Goal: Information Seeking & Learning: Find specific fact

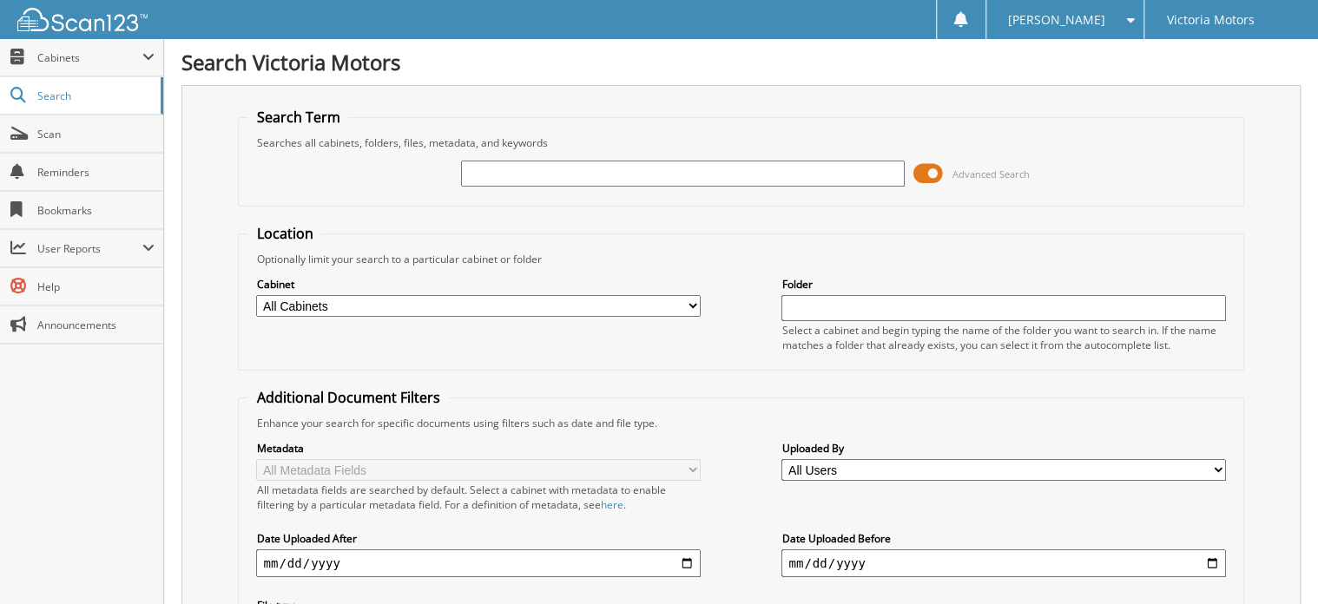
click at [503, 170] on input "text" at bounding box center [683, 174] width 444 height 26
type input "226452"
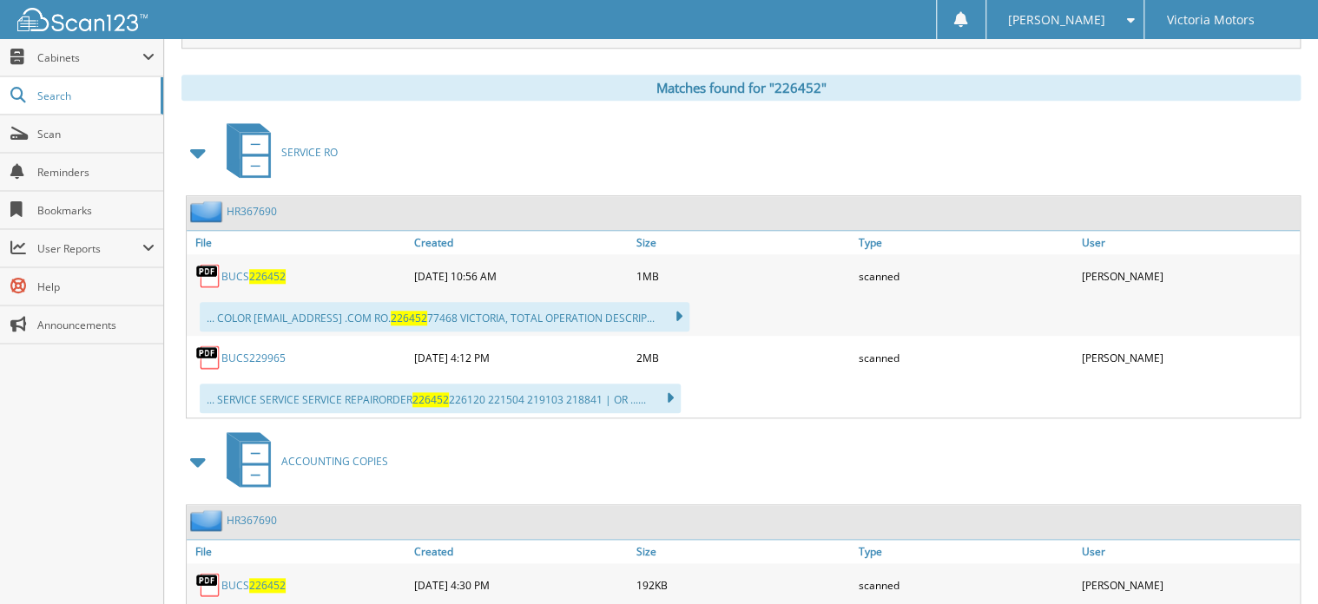
scroll to position [694, 0]
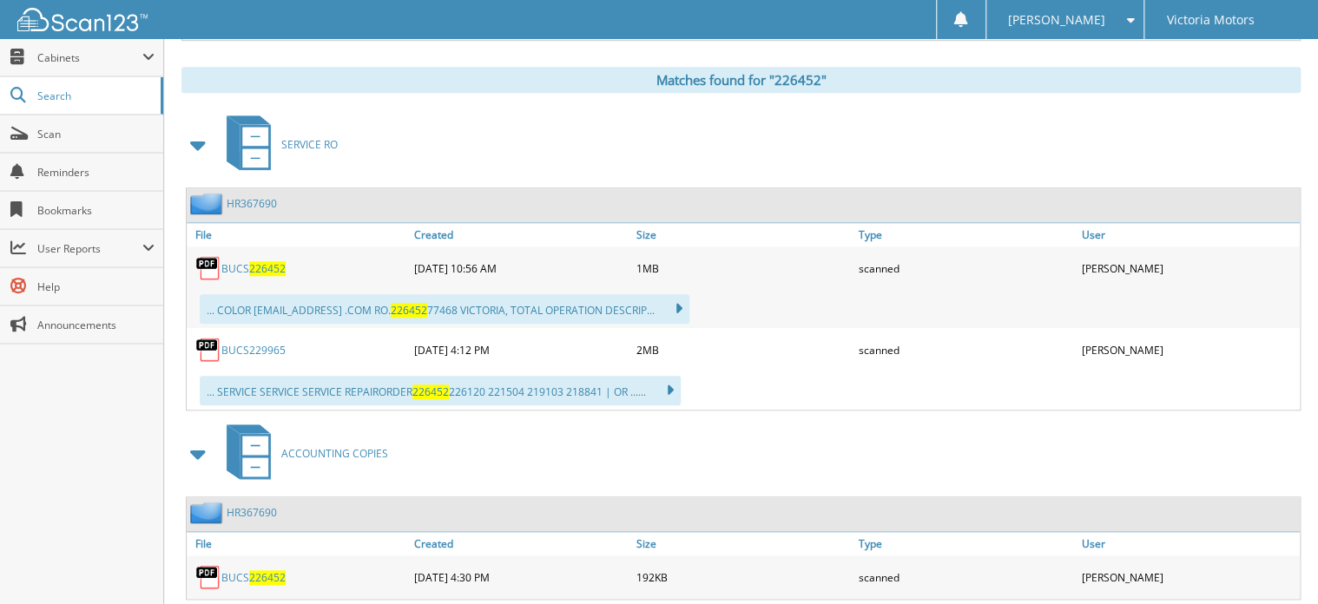
click at [276, 261] on span "226452" at bounding box center [267, 268] width 36 height 15
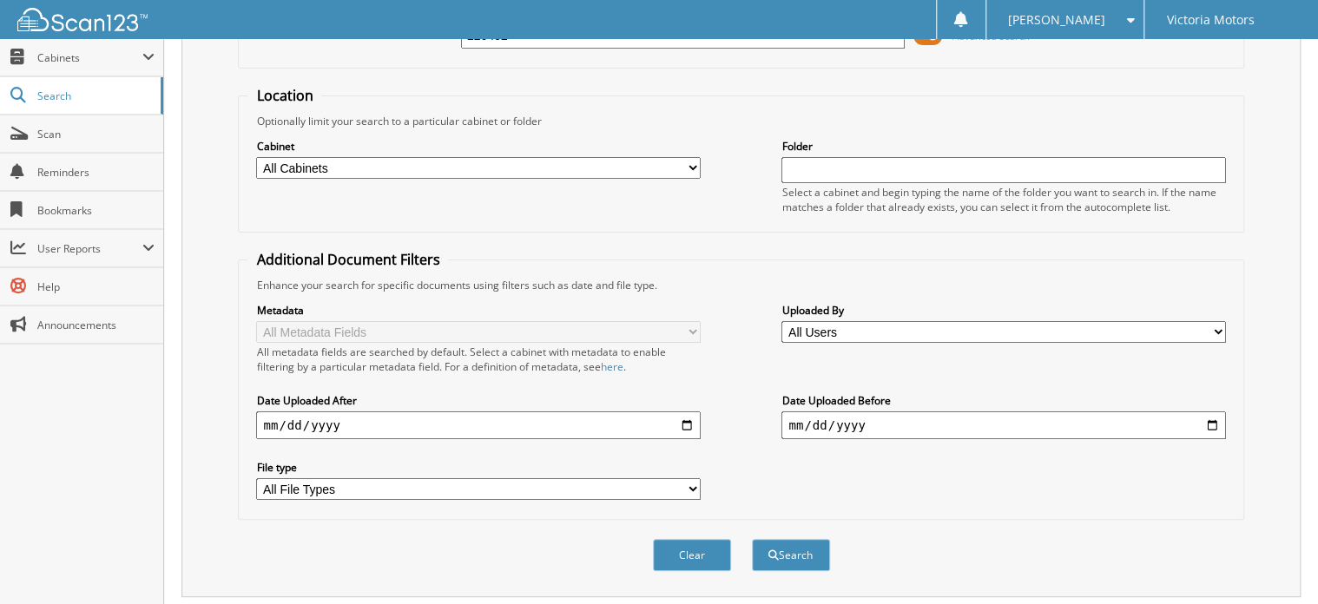
scroll to position [0, 0]
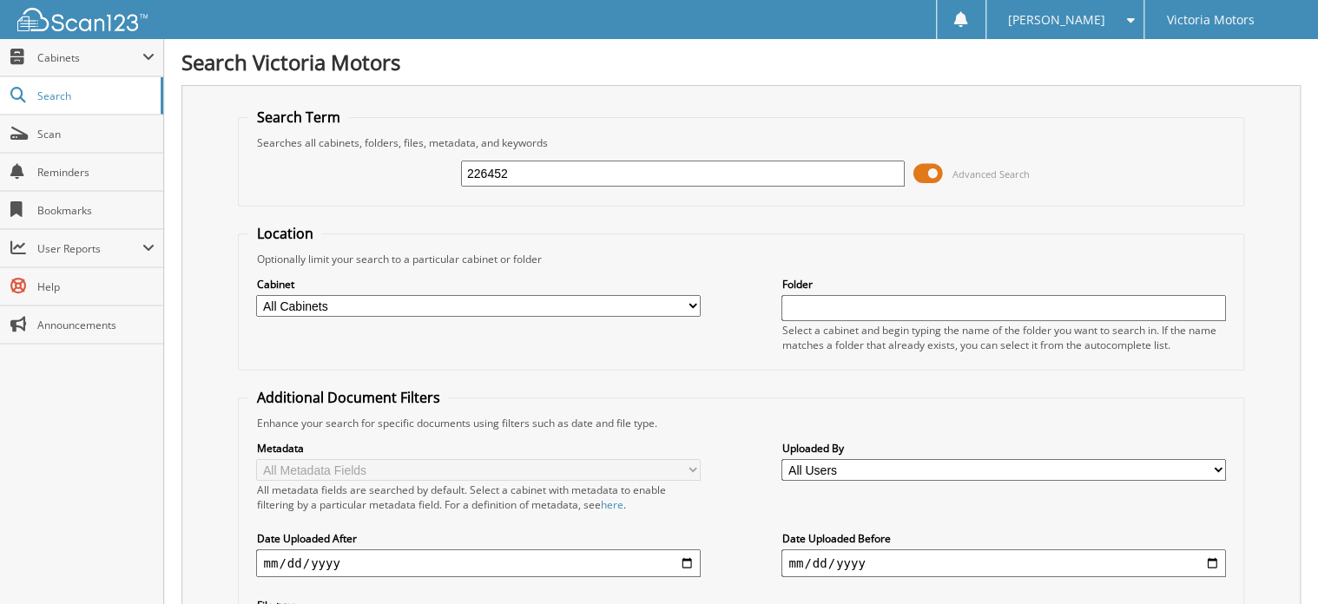
drag, startPoint x: 536, startPoint y: 180, endPoint x: 266, endPoint y: 194, distance: 269.5
click at [266, 194] on div "226452 Advanced Search" at bounding box center [740, 173] width 986 height 47
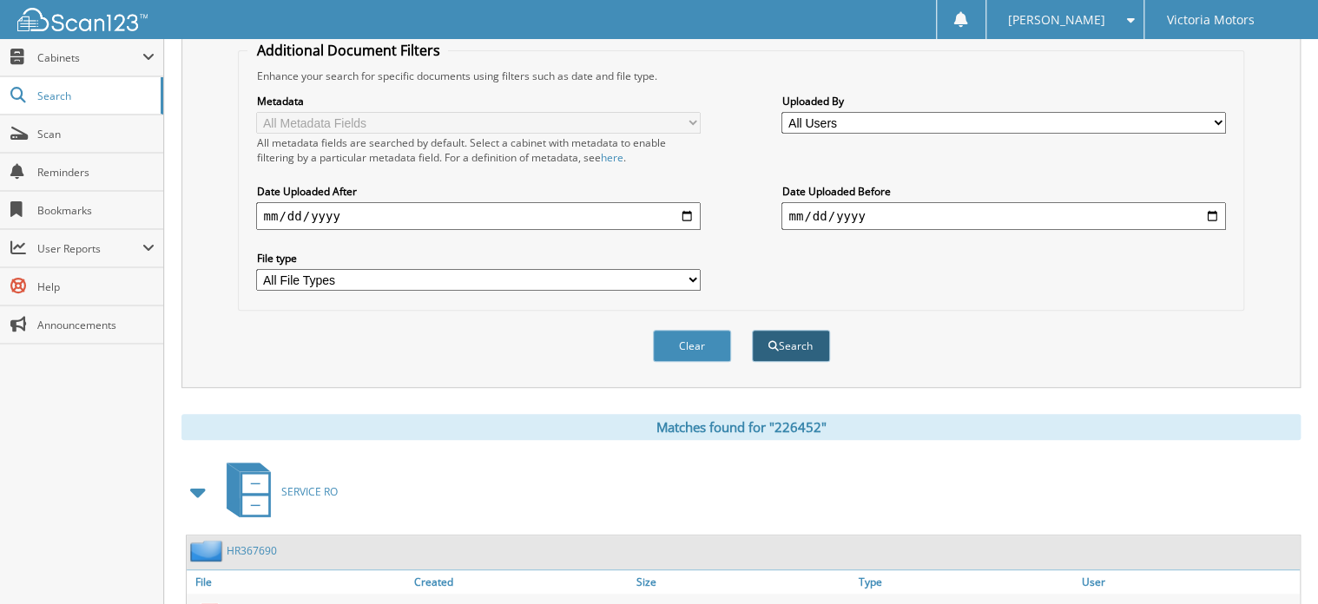
type input "229965"
click at [777, 341] on span "submit" at bounding box center [773, 346] width 10 height 10
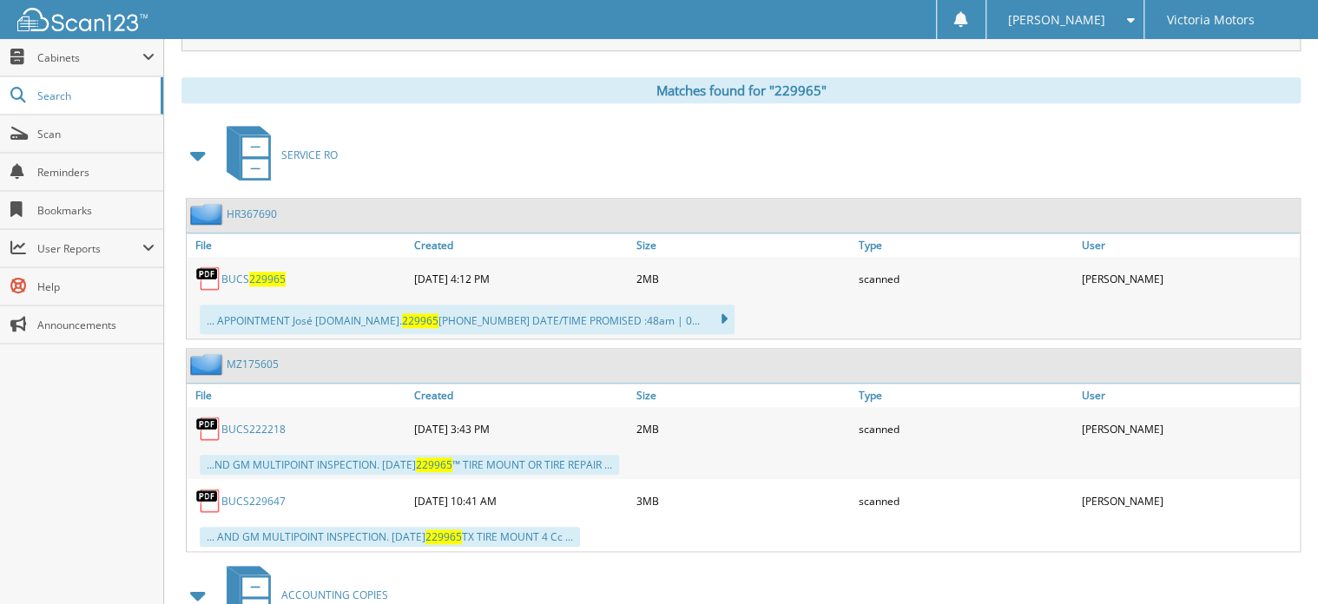
scroll to position [833, 0]
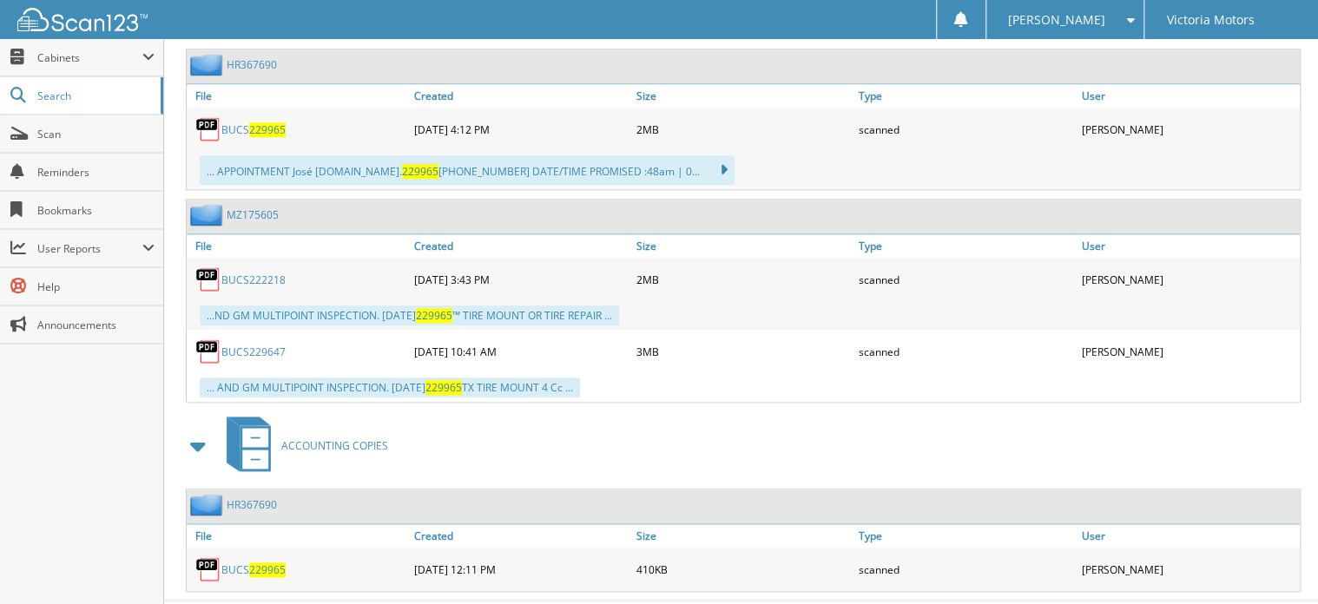
click at [256, 122] on span "229965" at bounding box center [267, 129] width 36 height 15
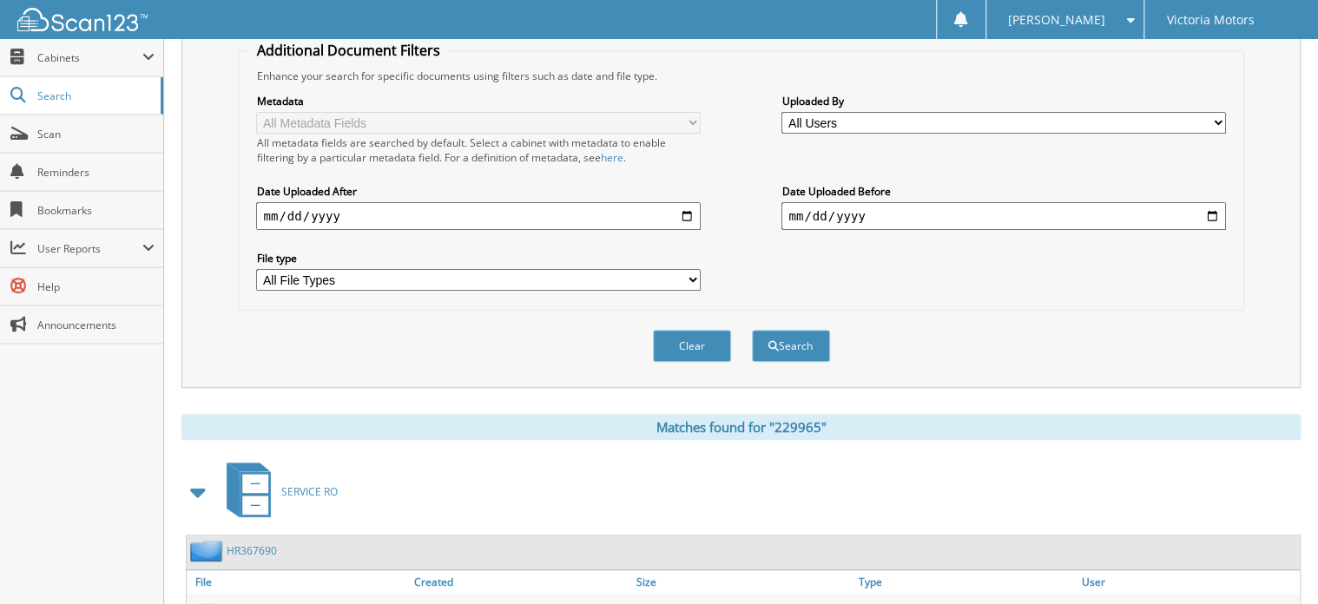
scroll to position [0, 0]
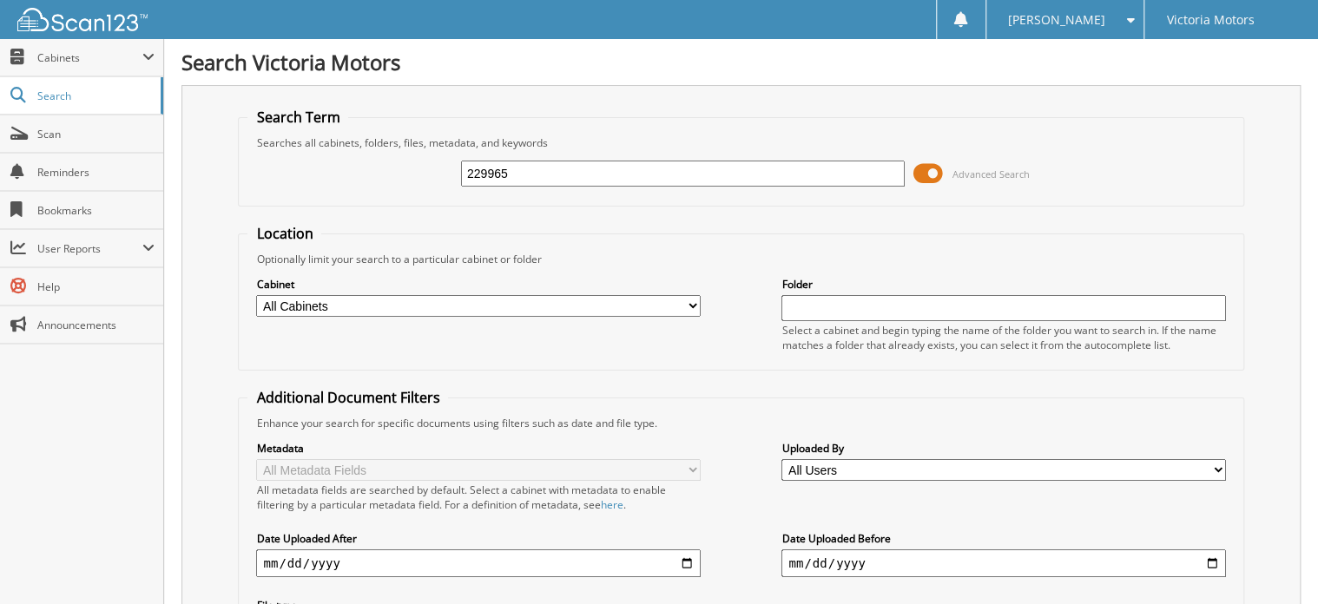
drag, startPoint x: 542, startPoint y: 168, endPoint x: 323, endPoint y: 170, distance: 218.8
click at [323, 170] on div "229965 Advanced Search" at bounding box center [740, 173] width 986 height 47
type input "226120"
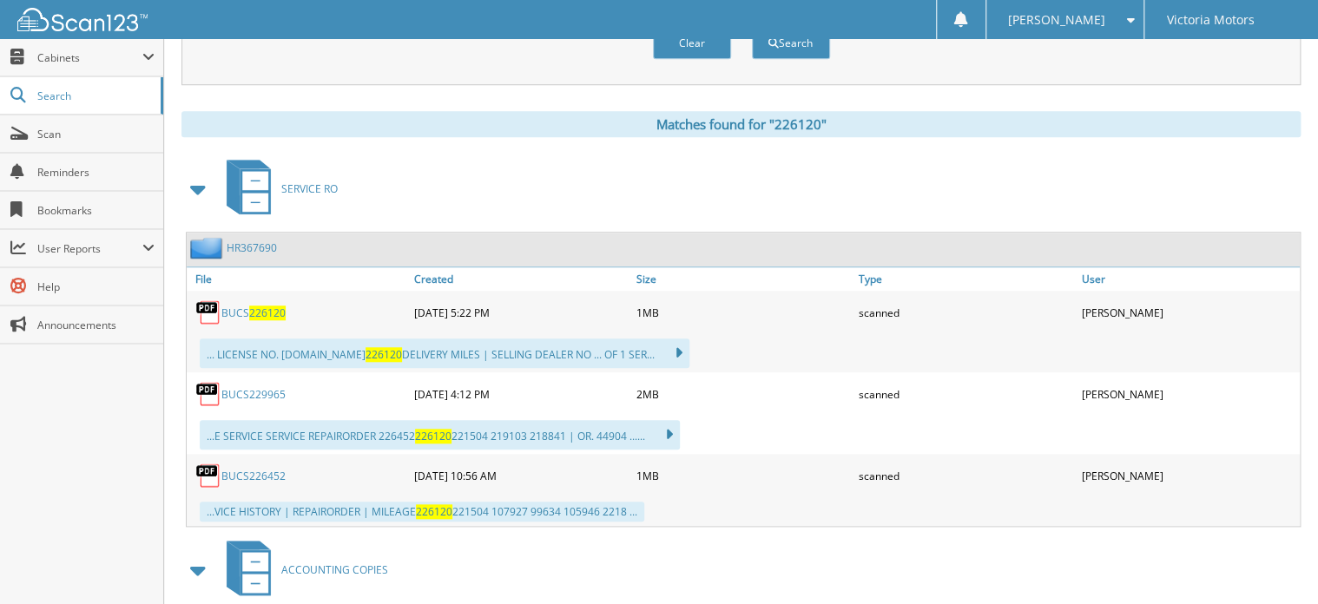
scroll to position [793, 0]
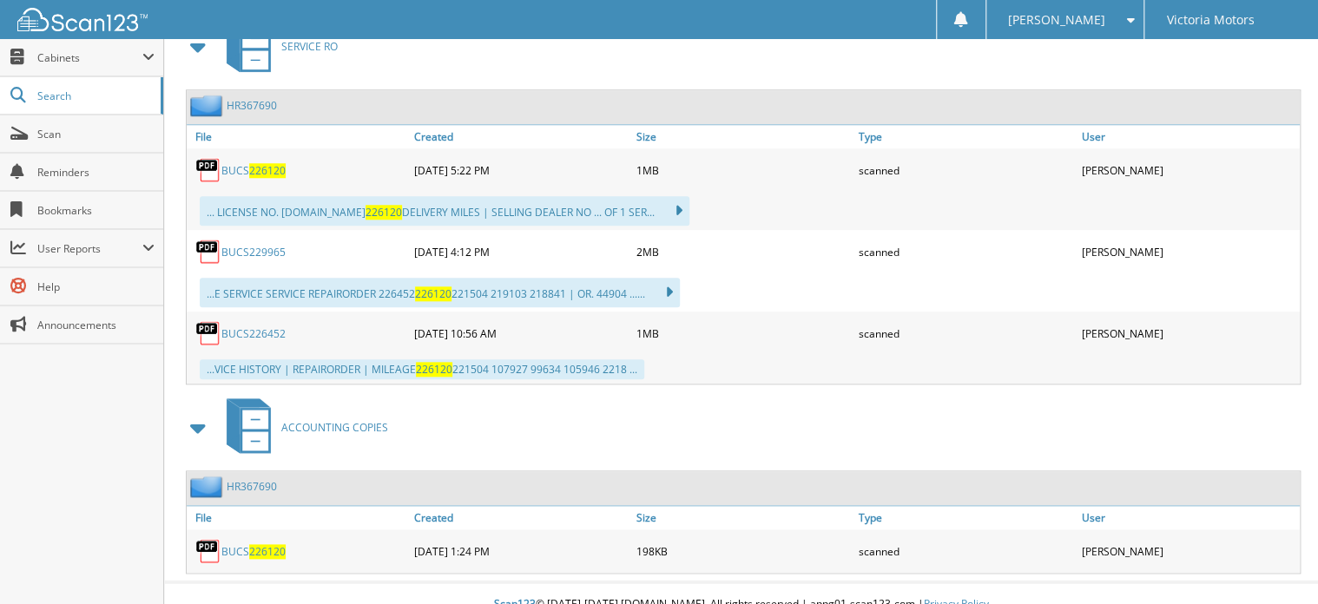
click at [271, 163] on span "226120" at bounding box center [267, 170] width 36 height 15
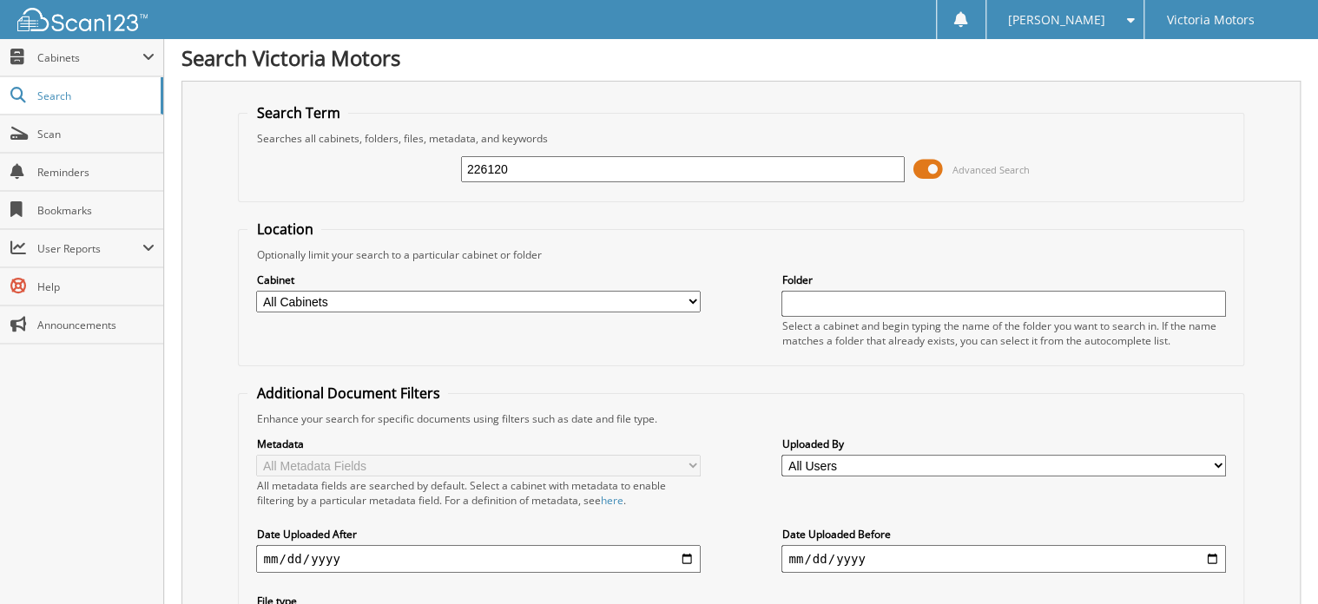
scroll to position [0, 0]
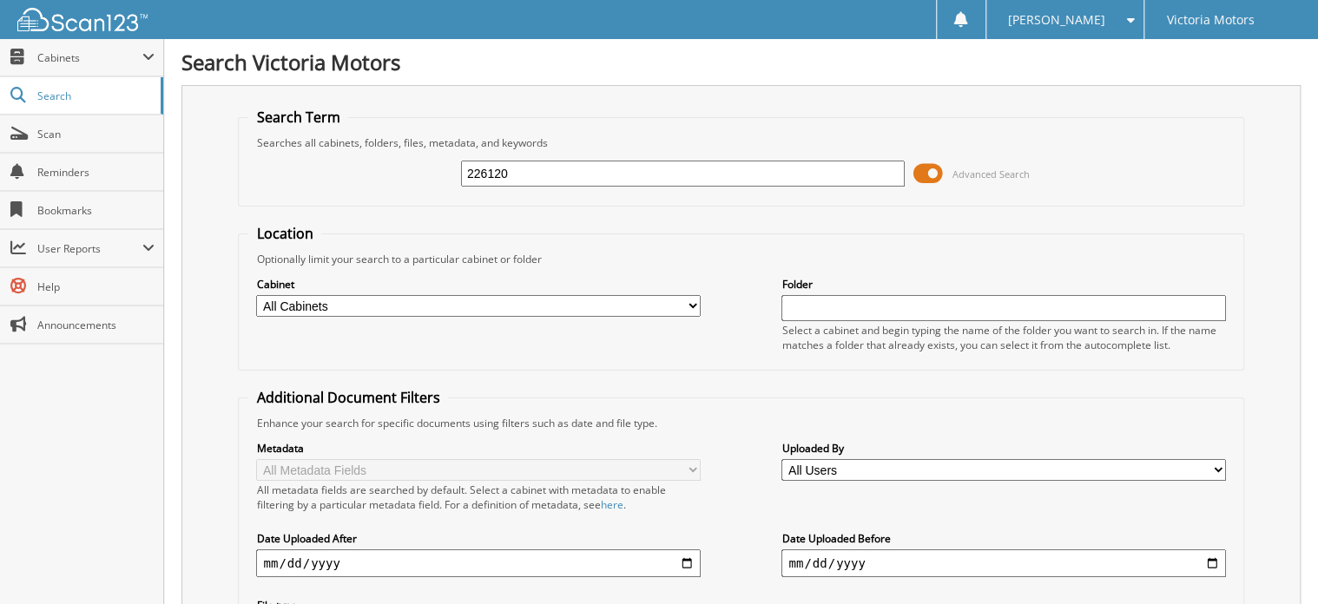
drag, startPoint x: 541, startPoint y: 170, endPoint x: 432, endPoint y: 175, distance: 108.6
click at [432, 175] on div "226120 Advanced Search" at bounding box center [740, 173] width 986 height 47
type input "221504"
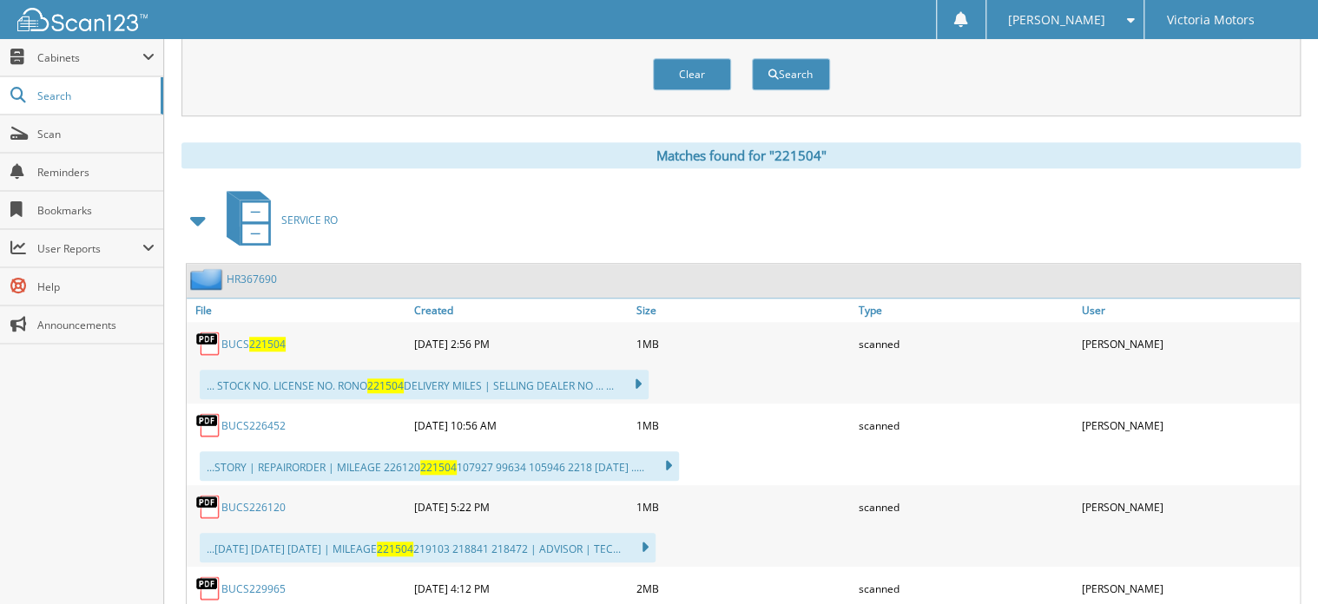
scroll to position [625, 0]
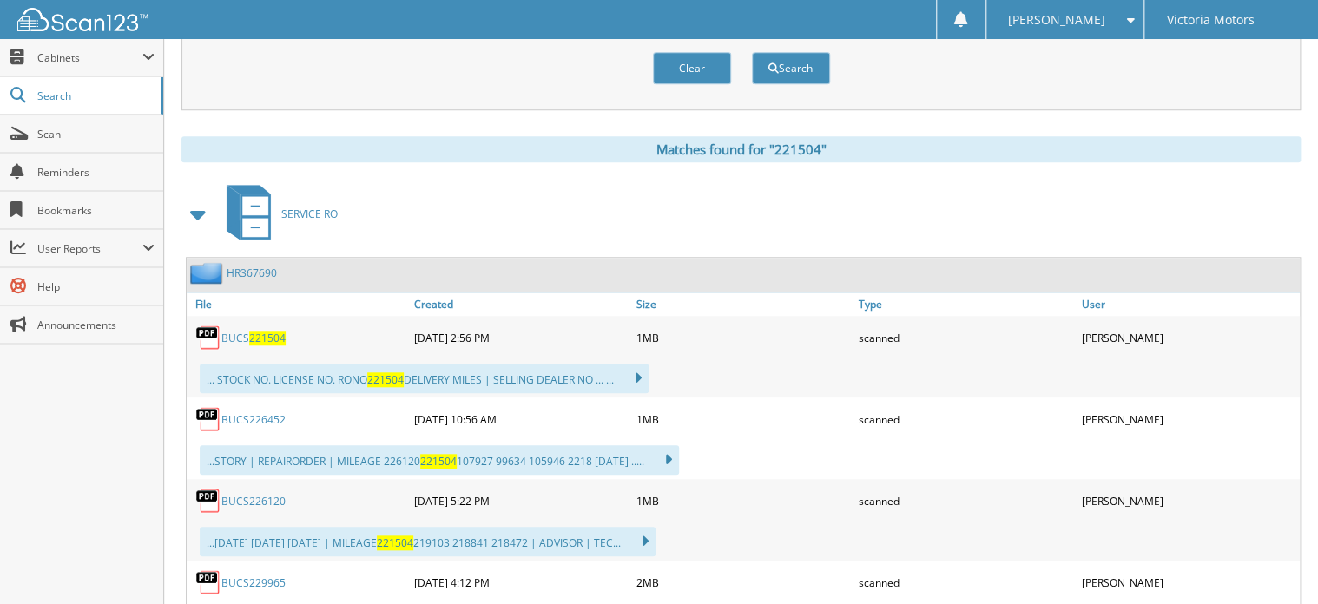
click at [267, 331] on span "221504" at bounding box center [267, 338] width 36 height 15
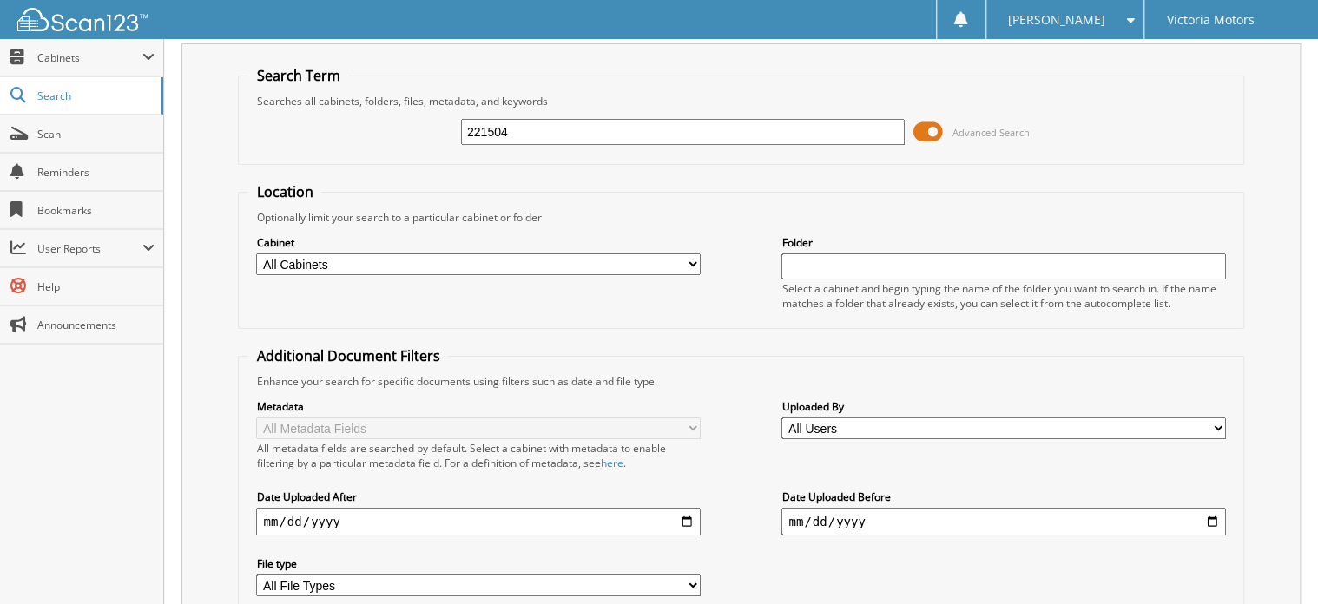
scroll to position [0, 0]
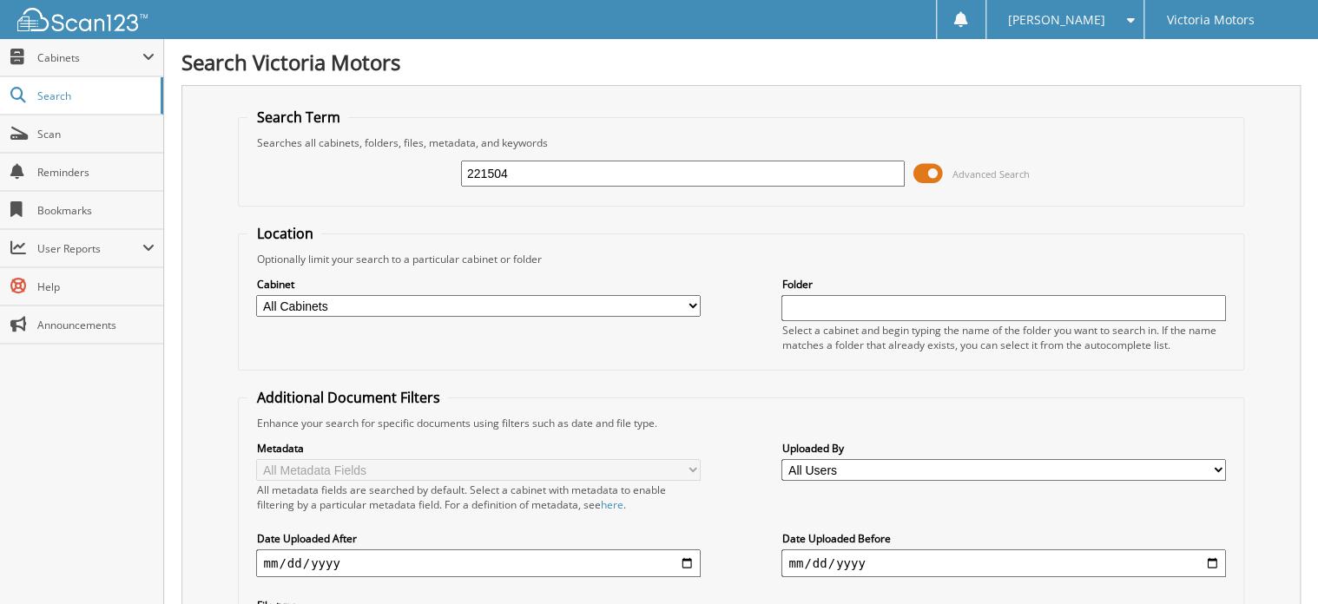
drag, startPoint x: 568, startPoint y: 172, endPoint x: 382, endPoint y: 180, distance: 185.9
click at [382, 180] on div "221504 Advanced Search" at bounding box center [740, 173] width 986 height 47
click at [826, 181] on input "219103" at bounding box center [683, 174] width 444 height 26
type input "219103"
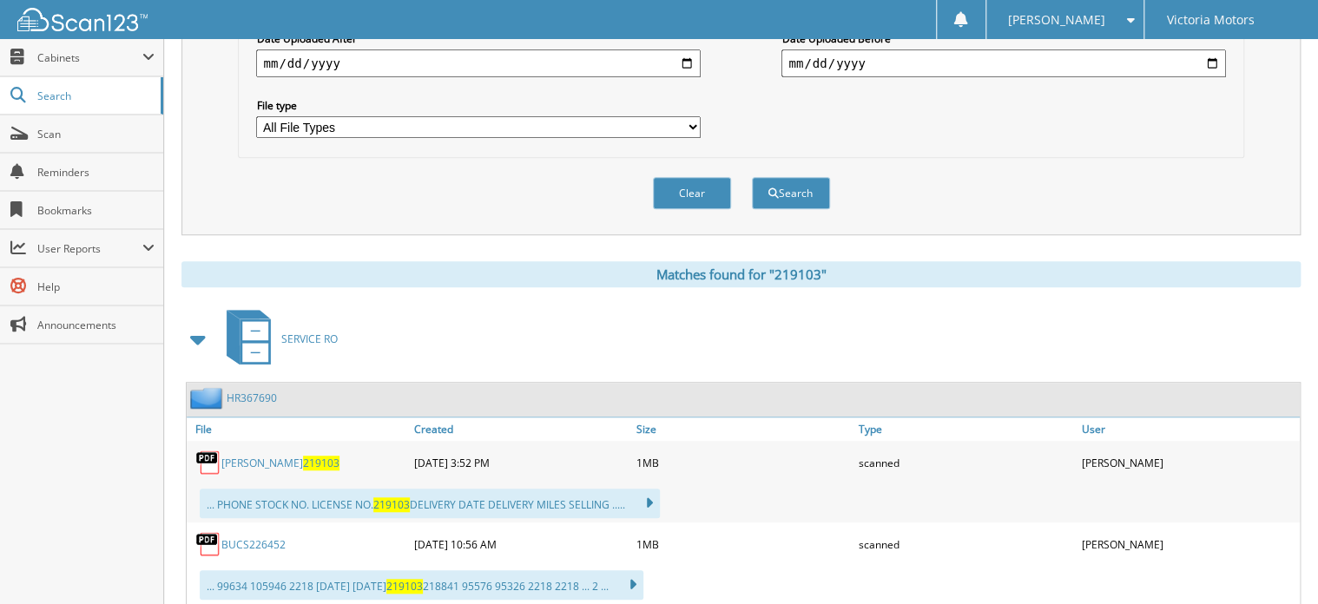
scroll to position [625, 0]
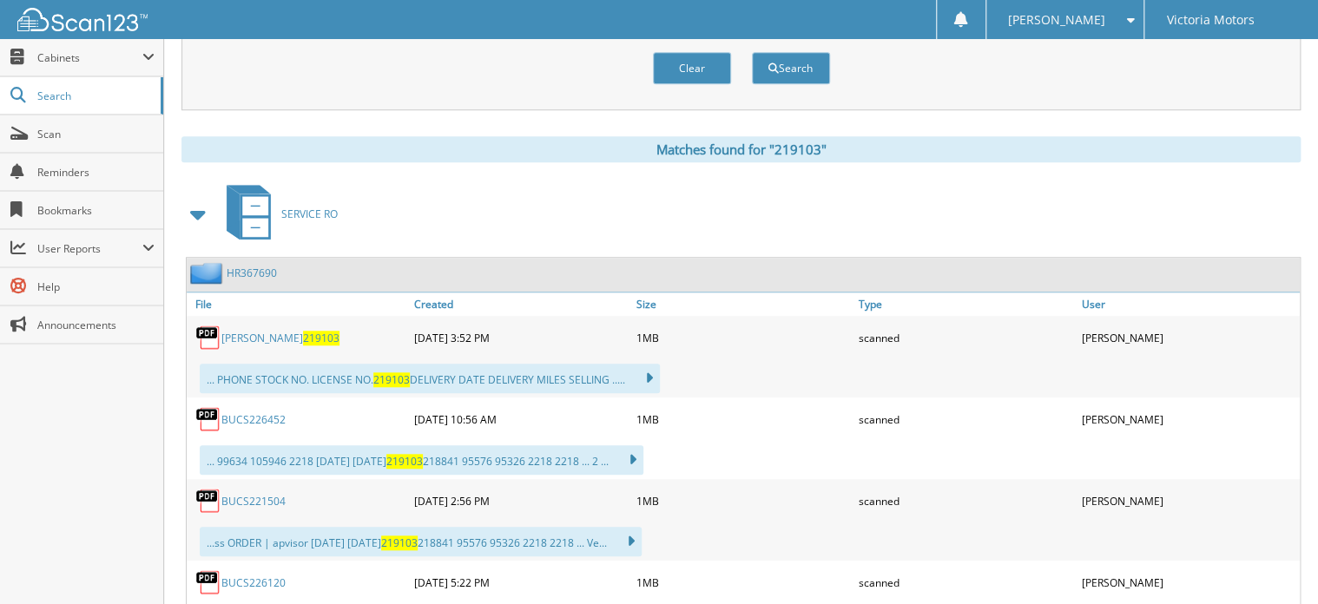
click at [303, 331] on span "219103" at bounding box center [321, 338] width 36 height 15
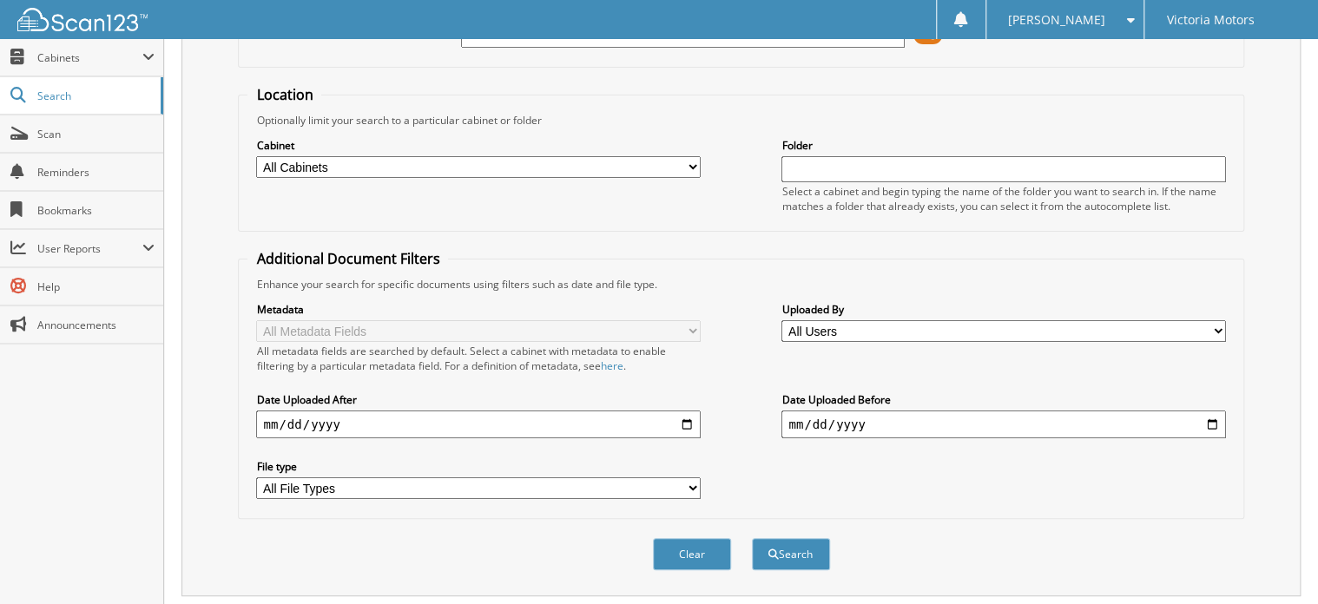
scroll to position [0, 0]
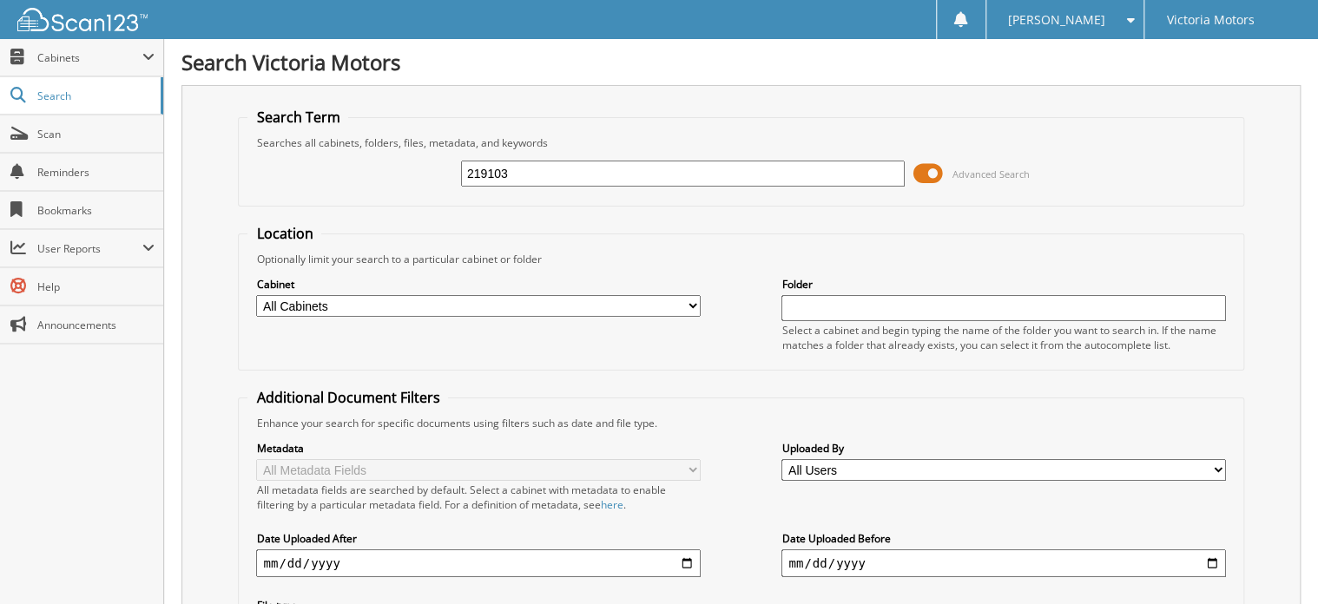
drag, startPoint x: 529, startPoint y: 170, endPoint x: 404, endPoint y: 183, distance: 125.7
click at [405, 183] on div "219103 Advanced Search" at bounding box center [740, 173] width 986 height 47
click at [601, 174] on input "226452" at bounding box center [683, 174] width 444 height 26
type input "226452"
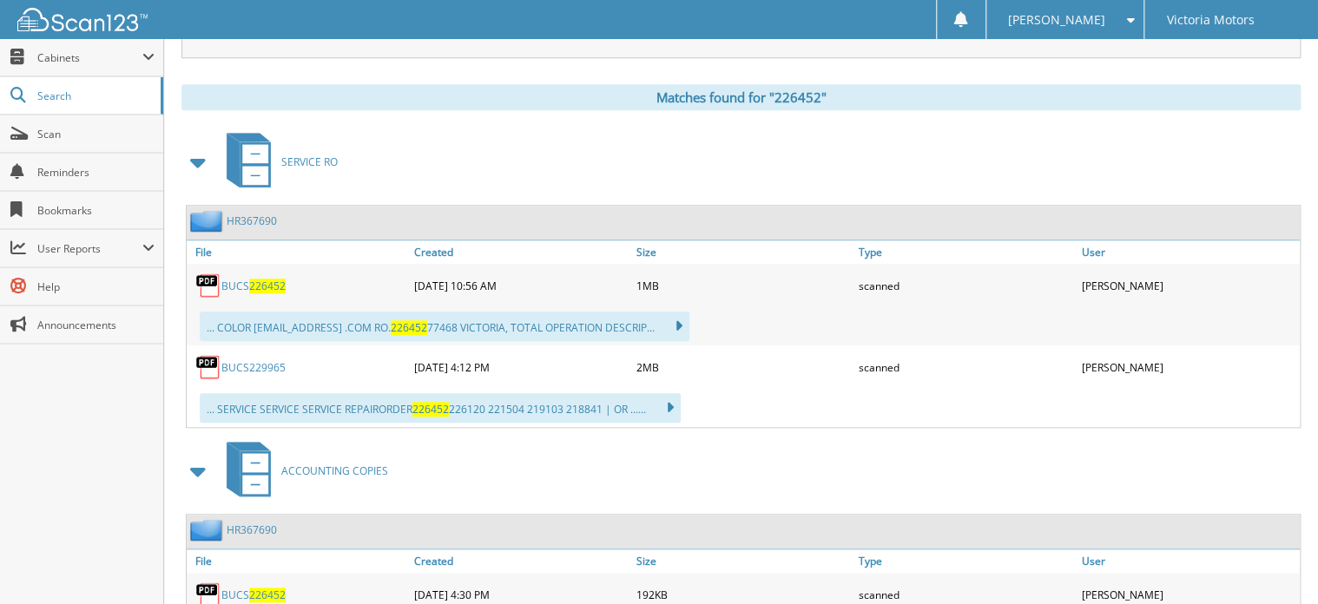
scroll to position [652, 0]
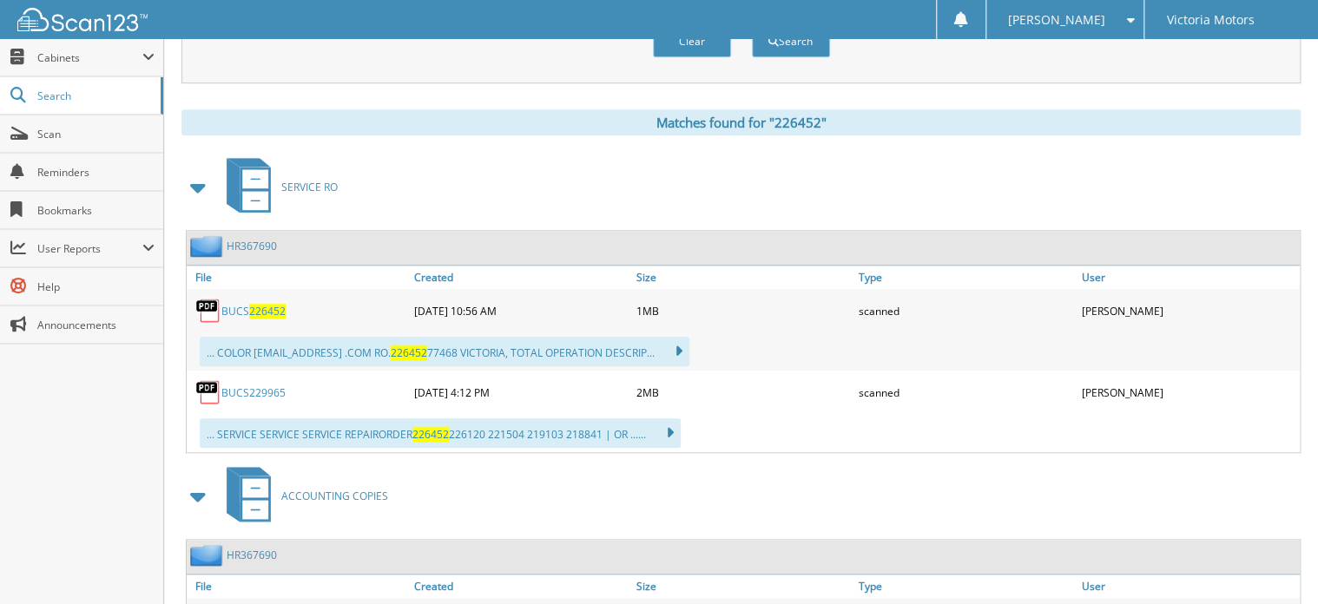
click at [273, 304] on span "226452" at bounding box center [267, 311] width 36 height 15
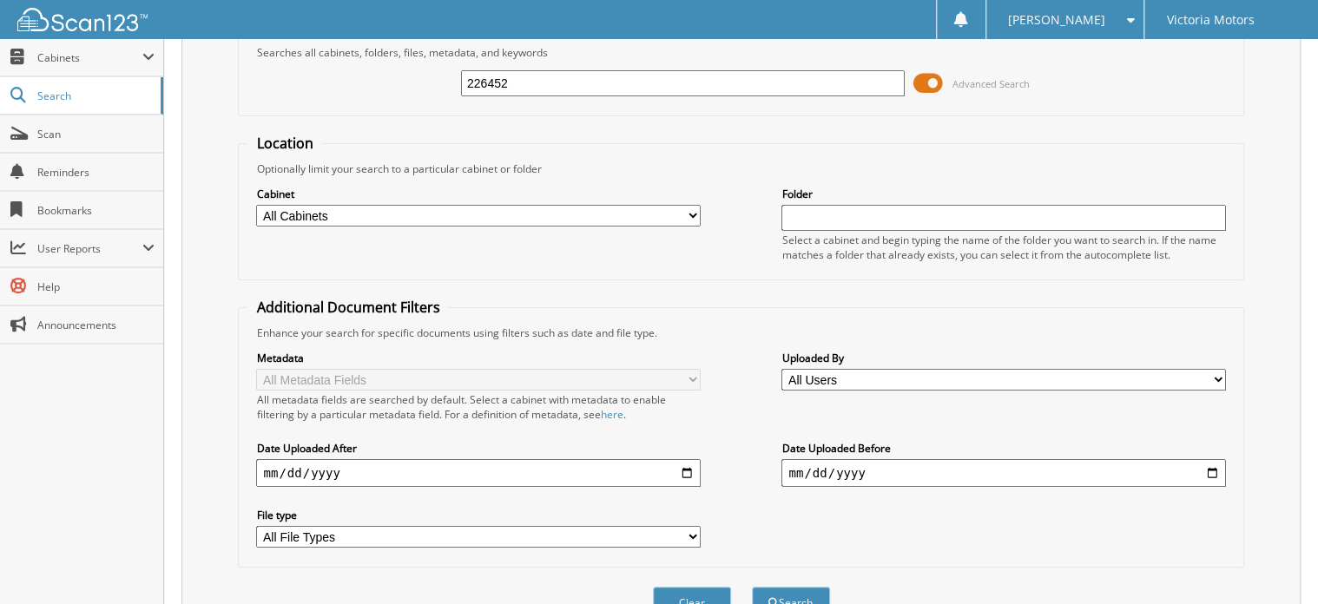
scroll to position [0, 0]
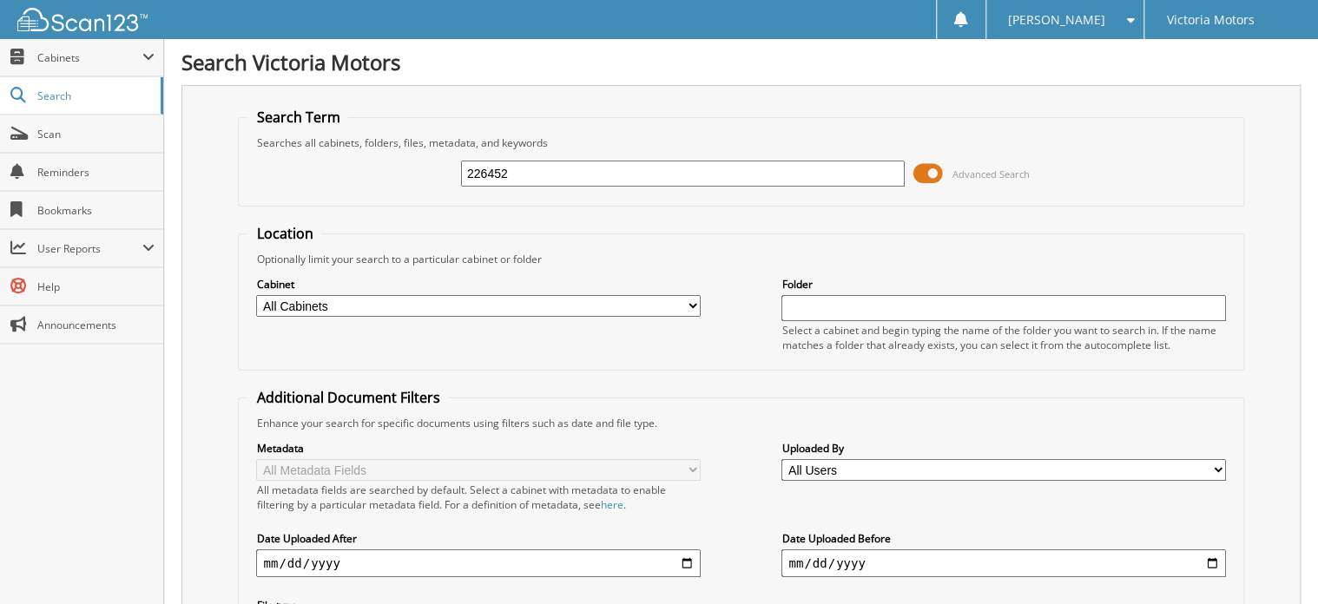
drag, startPoint x: 549, startPoint y: 167, endPoint x: 353, endPoint y: 177, distance: 195.6
click at [353, 177] on div "226452 Advanced Search" at bounding box center [740, 173] width 986 height 47
type input "229965"
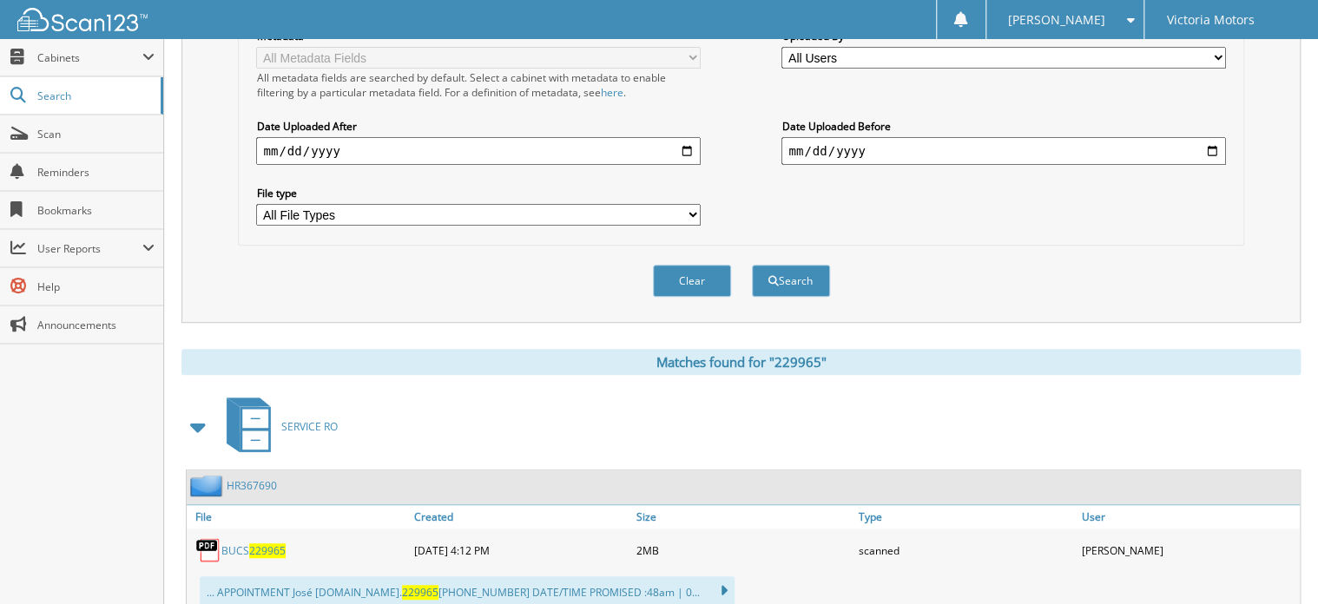
scroll to position [417, 0]
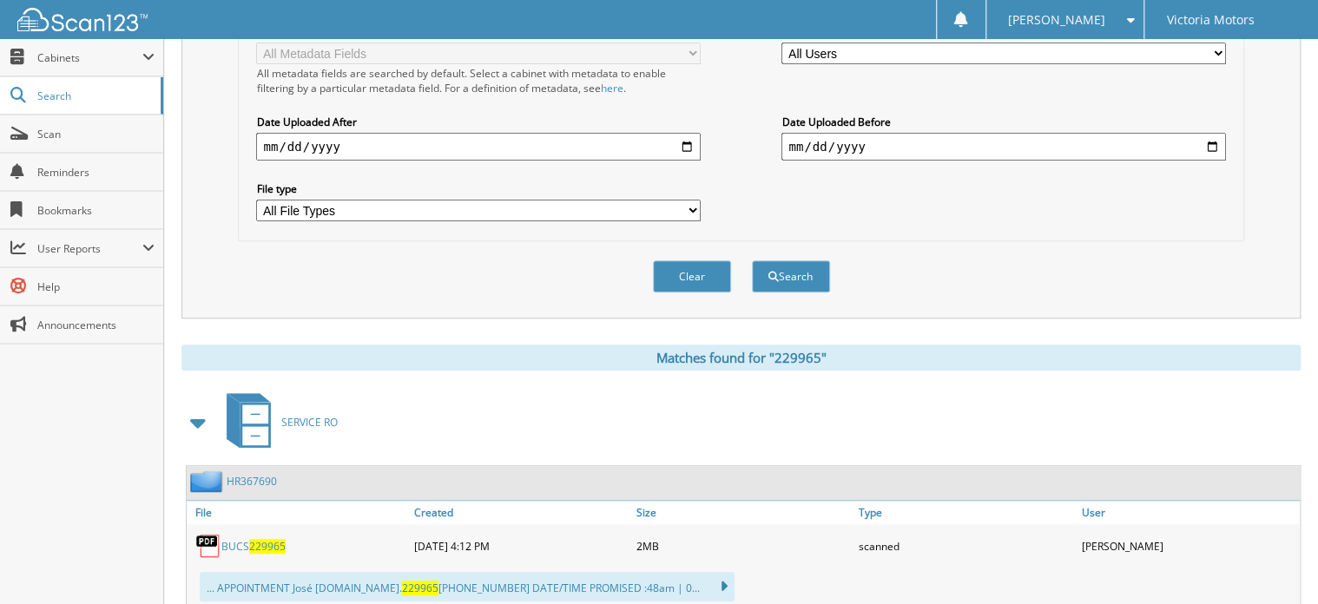
click at [267, 539] on span "229965" at bounding box center [267, 546] width 36 height 15
